Goal: Information Seeking & Learning: Compare options

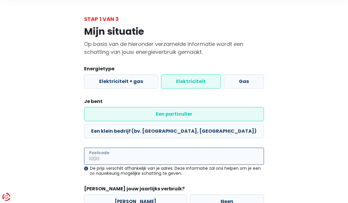
click at [95, 148] on input "Postcode" at bounding box center [174, 156] width 180 height 17
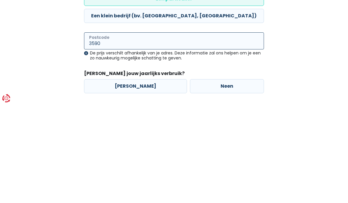
scroll to position [40, 0]
type input "3590"
click at [111, 178] on label "[PERSON_NAME]" at bounding box center [135, 185] width 103 height 14
click at [111, 178] on input "[PERSON_NAME]" at bounding box center [135, 185] width 103 height 14
radio input "true"
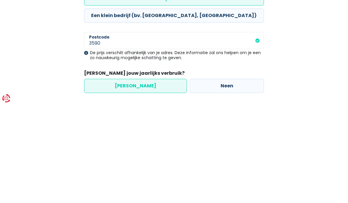
scroll to position [32, 0]
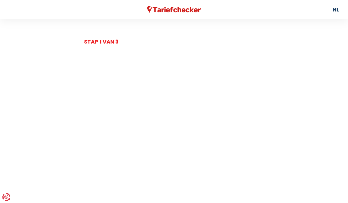
select select
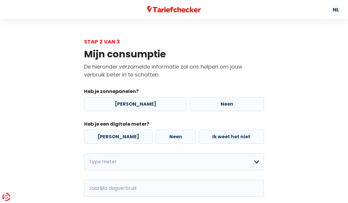
click at [211, 109] on label "Neen" at bounding box center [227, 104] width 74 height 14
click at [211, 109] on input "Neen" at bounding box center [227, 104] width 74 height 14
radio input "true"
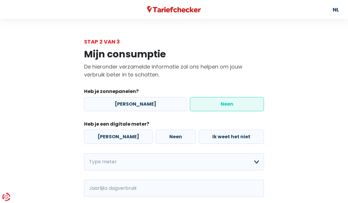
click at [107, 138] on label "[PERSON_NAME]" at bounding box center [118, 137] width 69 height 14
click at [107, 138] on input "[PERSON_NAME]" at bounding box center [118, 137] width 69 height 14
radio input "true"
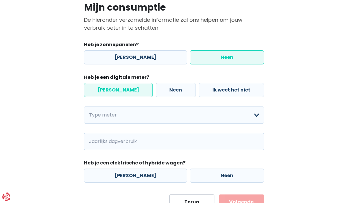
scroll to position [47, 0]
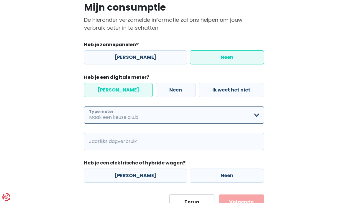
click at [100, 118] on select "Enkelvoudig Tweevoudig Enkelvoudig + uitsluitend nachttarief Tweevoudig + uitsl…" at bounding box center [174, 115] width 180 height 17
select select "day_night_bi_shift_exclusive_night"
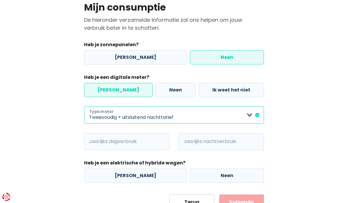
scroll to position [47, 0]
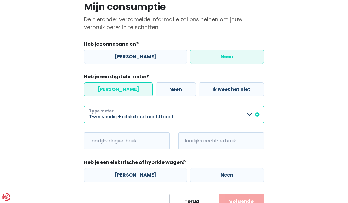
click at [248, 119] on select "Enkelvoudig Tweevoudig Enkelvoudig + uitsluitend nachttarief Tweevoudig + uitsl…" at bounding box center [174, 114] width 180 height 17
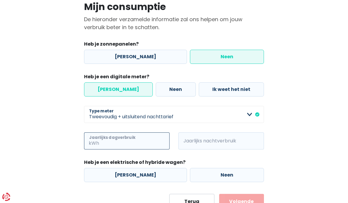
click at [103, 146] on input "Jaarlijks dagverbruik" at bounding box center [134, 141] width 69 height 17
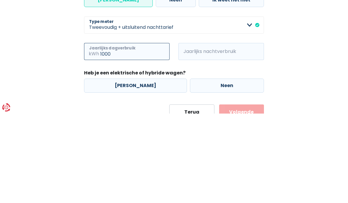
type input "1000"
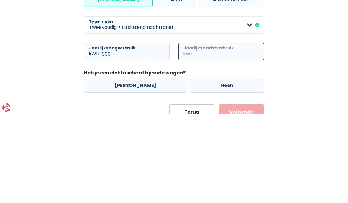
click at [197, 133] on input "Jaarlijks nachtverbruik" at bounding box center [228, 141] width 69 height 17
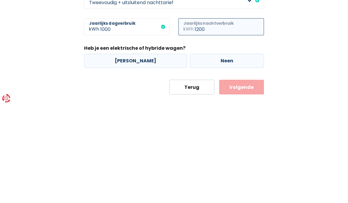
scroll to position [66, 0]
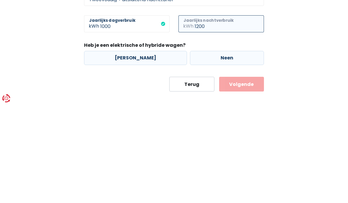
type input "1200"
click at [206, 150] on label "Neen" at bounding box center [227, 157] width 74 height 14
click at [206, 150] on input "Neen" at bounding box center [227, 157] width 74 height 14
radio input "true"
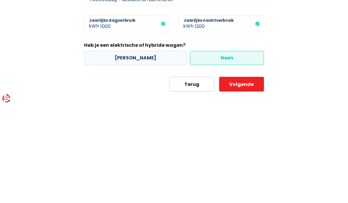
scroll to position [47, 0]
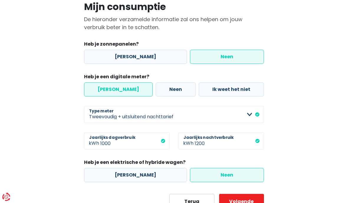
click at [243, 203] on button "Volgende" at bounding box center [241, 201] width 45 height 15
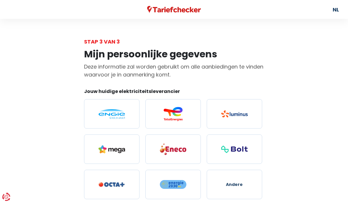
select select "day_night_bi_shift_exclusive_night"
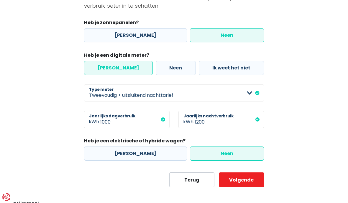
scroll to position [73, 0]
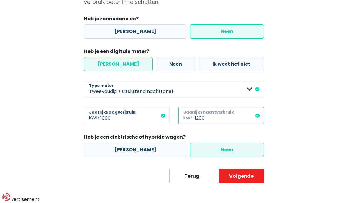
click at [214, 122] on input "1200" at bounding box center [228, 115] width 69 height 17
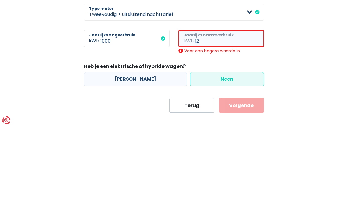
type input "1"
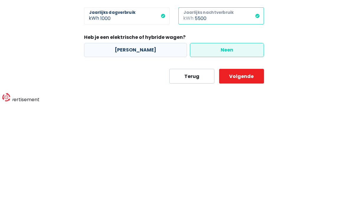
type input "5500"
click at [54, 48] on div "Mijn consumptie De hieronder verzamelde informatie zal ons helpen om jouw verbr…" at bounding box center [173, 78] width 283 height 211
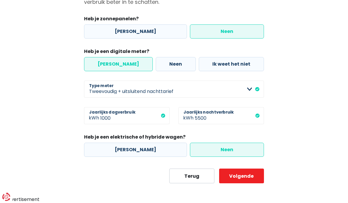
click at [240, 179] on button "Volgende" at bounding box center [241, 176] width 45 height 15
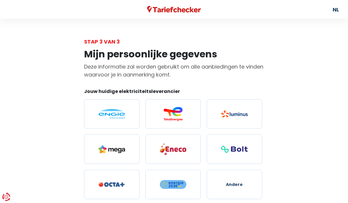
click at [108, 116] on img at bounding box center [111, 114] width 27 height 10
click at [108, 116] on input "radio" at bounding box center [111, 113] width 55 height 29
radio input "true"
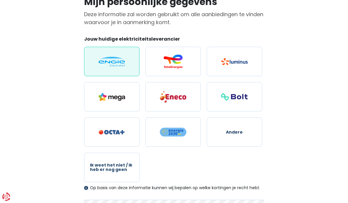
scroll to position [52, 0]
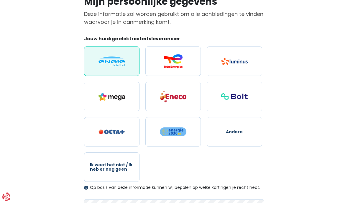
click at [105, 63] on img at bounding box center [111, 62] width 27 height 10
click at [105, 63] on input "radio" at bounding box center [111, 61] width 55 height 29
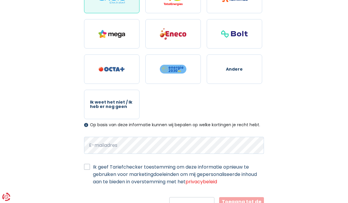
scroll to position [118, 0]
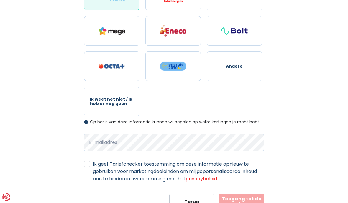
click at [93, 166] on label "Ik geef Tariefchecker toestemming om deze informatie opnieuw te gebruiken voor …" at bounding box center [178, 172] width 171 height 22
click at [86, 166] on input "Ik geef Tariefchecker toestemming om deze informatie opnieuw te gebruiken voor …" at bounding box center [87, 164] width 6 height 6
checkbox input "true"
click at [245, 203] on button "Toegang tot de resultaten" at bounding box center [241, 201] width 45 height 15
click at [238, 203] on button "Toegang tot de resultaten" at bounding box center [241, 201] width 45 height 15
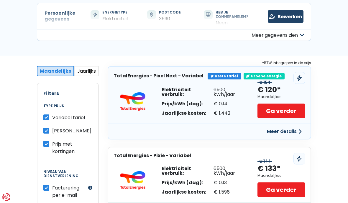
scroll to position [61, 0]
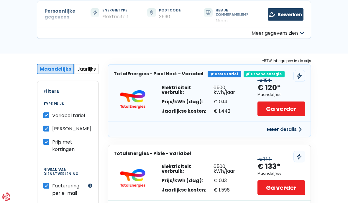
click at [275, 131] on button "Meer details" at bounding box center [284, 130] width 42 height 11
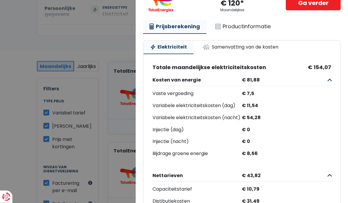
scroll to position [54, 0]
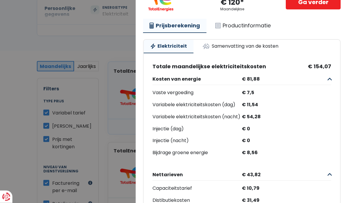
click at [233, 52] on link "Samenvatting van de kosten" at bounding box center [240, 46] width 89 height 13
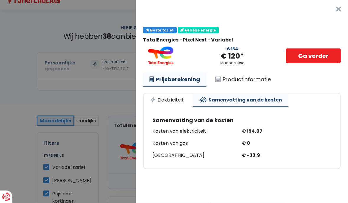
scroll to position [0, 0]
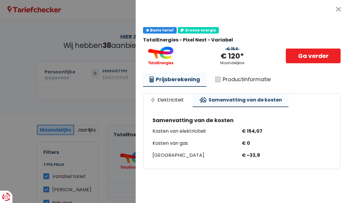
click at [309, 58] on link "Ga verder" at bounding box center [312, 56] width 55 height 15
